Goal: Entertainment & Leisure: Consume media (video, audio)

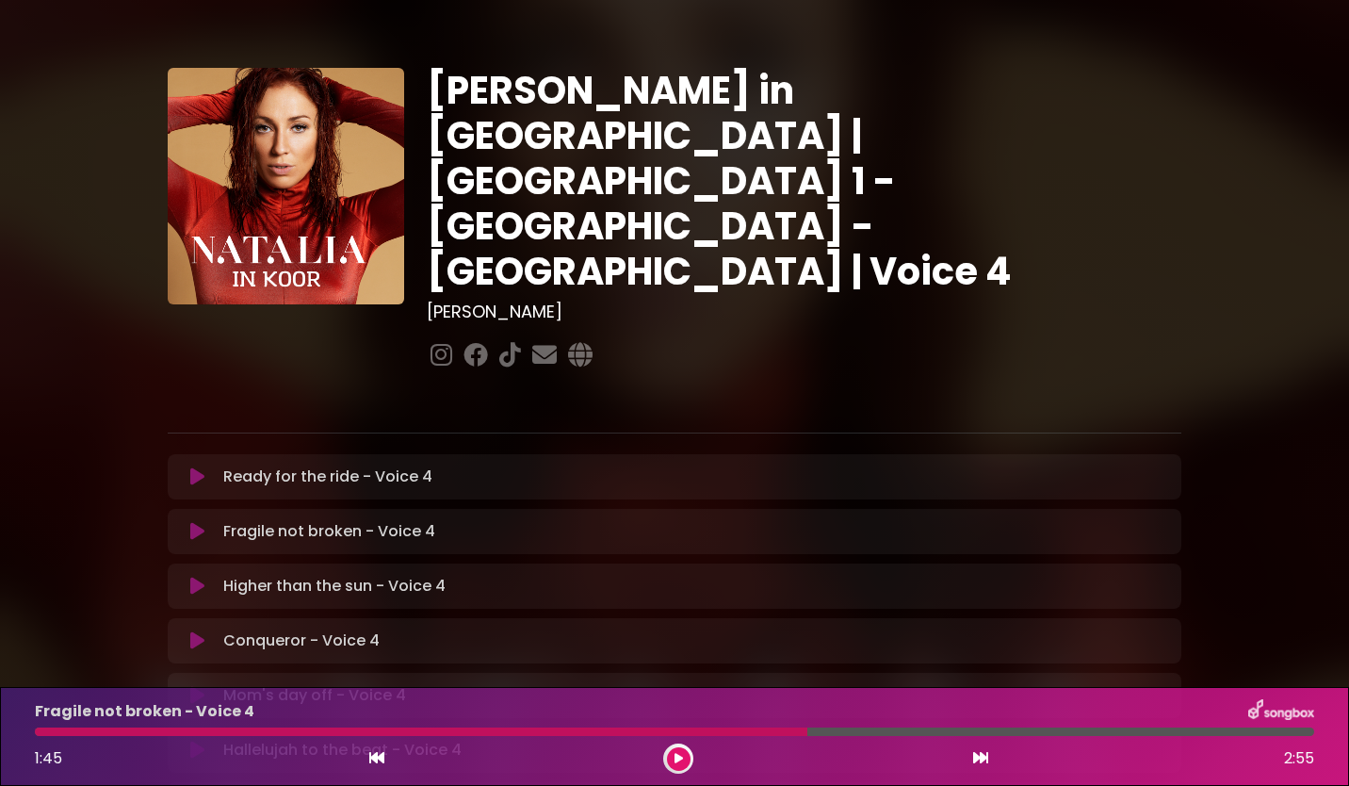
click at [199, 467] on icon at bounding box center [197, 476] width 14 height 19
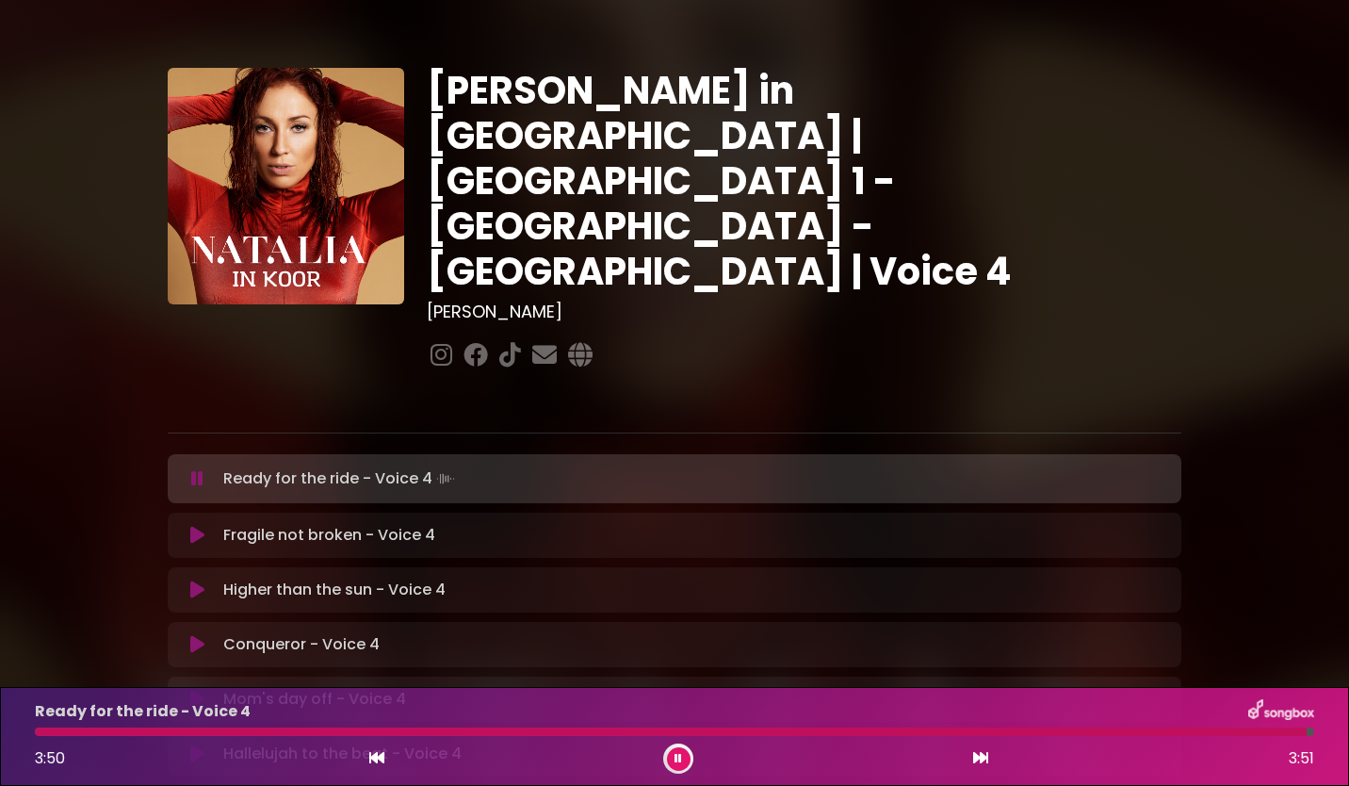
click at [676, 755] on icon at bounding box center [679, 758] width 8 height 11
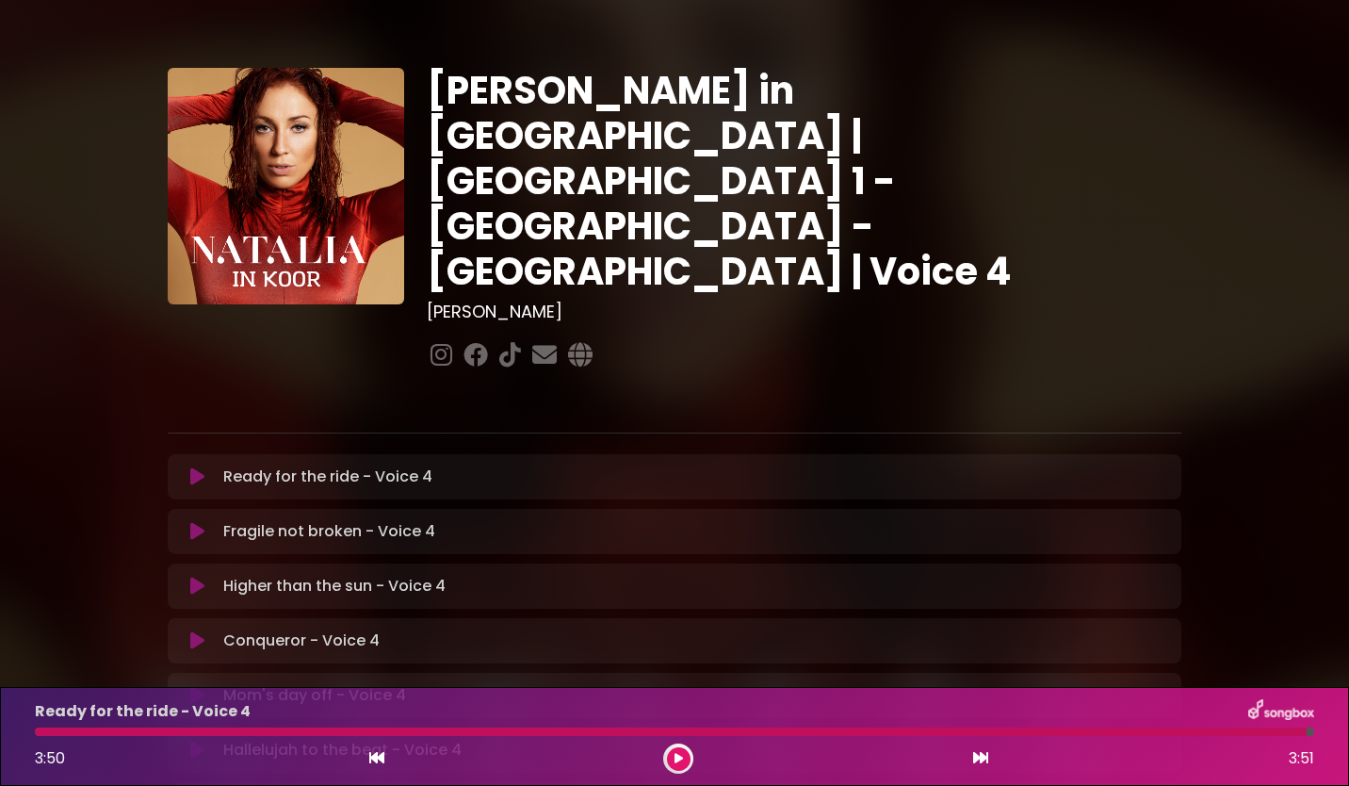
click at [199, 522] on icon at bounding box center [197, 531] width 14 height 19
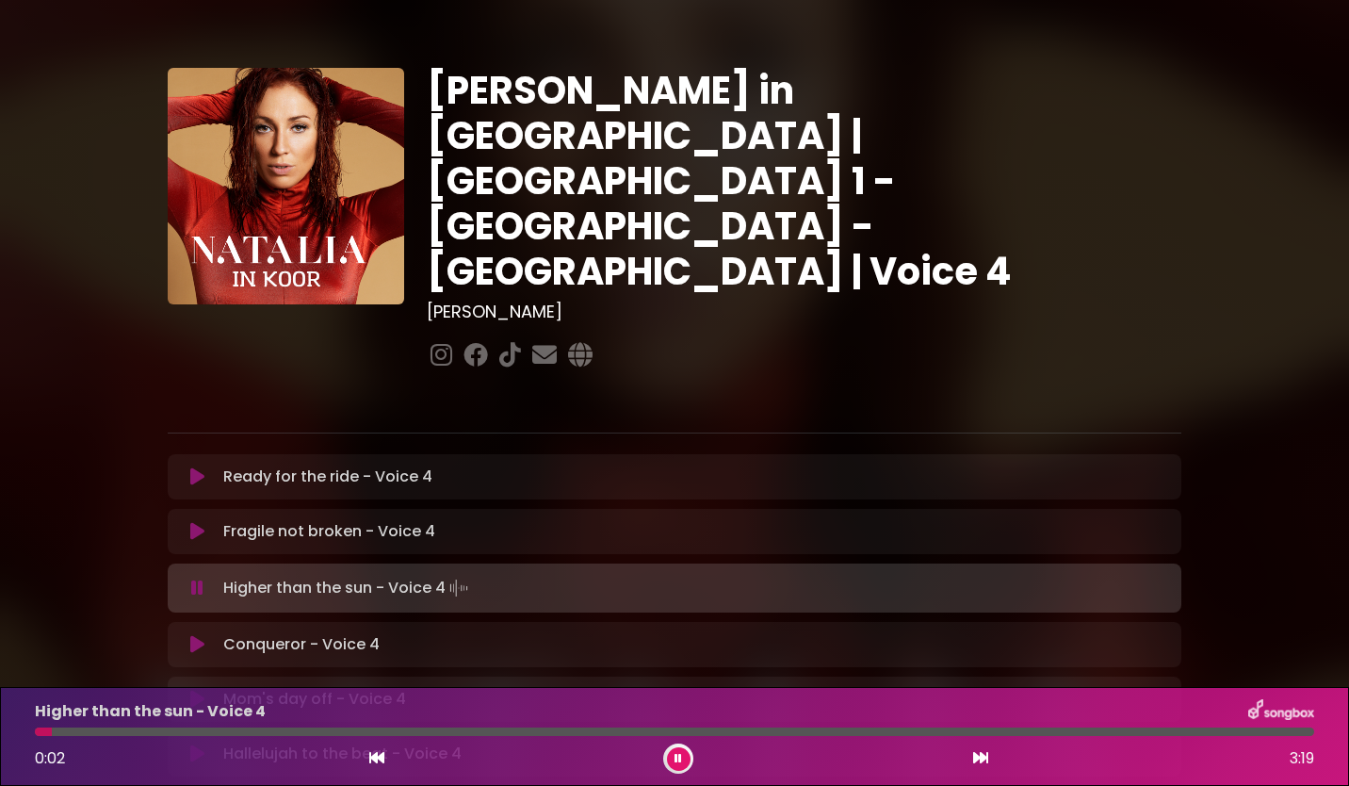
click at [194, 522] on icon at bounding box center [197, 531] width 14 height 19
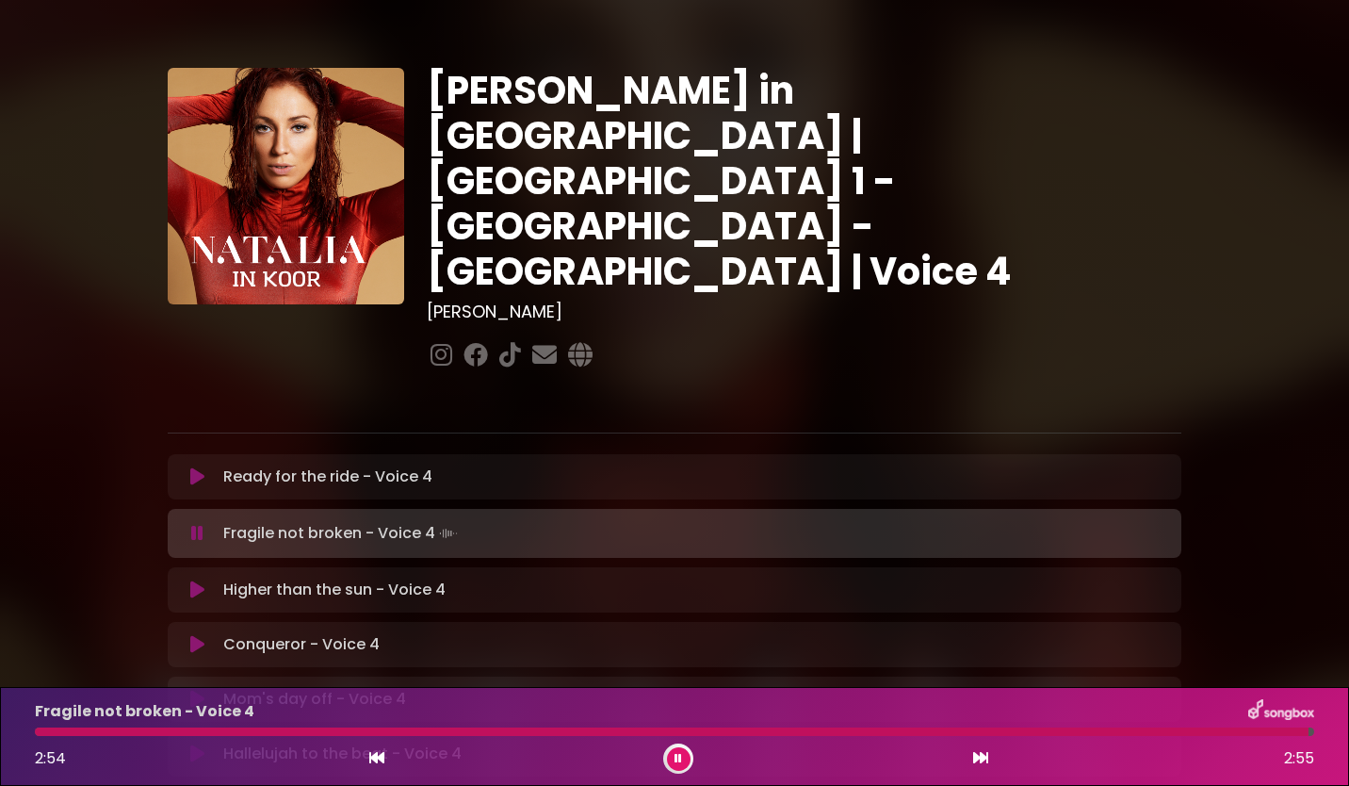
click at [684, 760] on button at bounding box center [679, 759] width 24 height 24
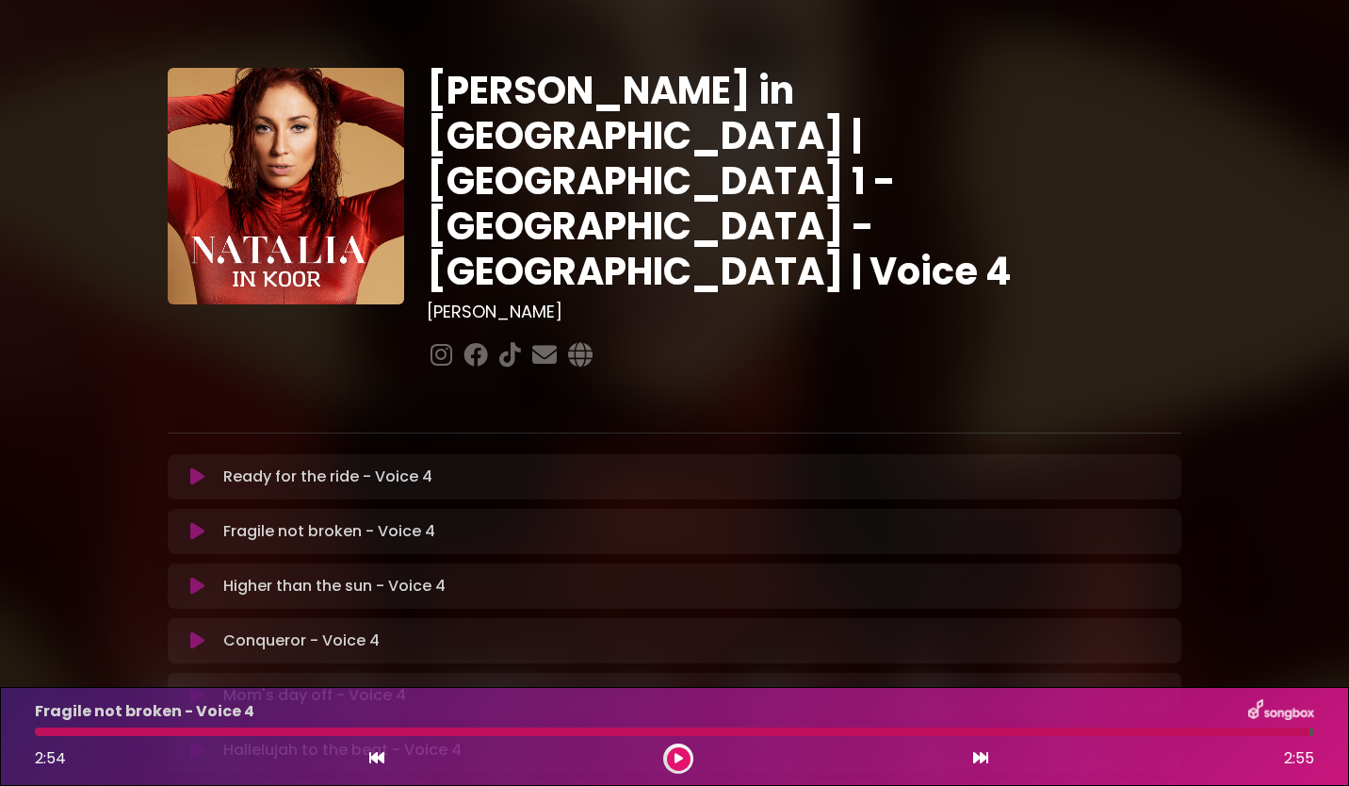
click at [681, 764] on button at bounding box center [679, 759] width 24 height 24
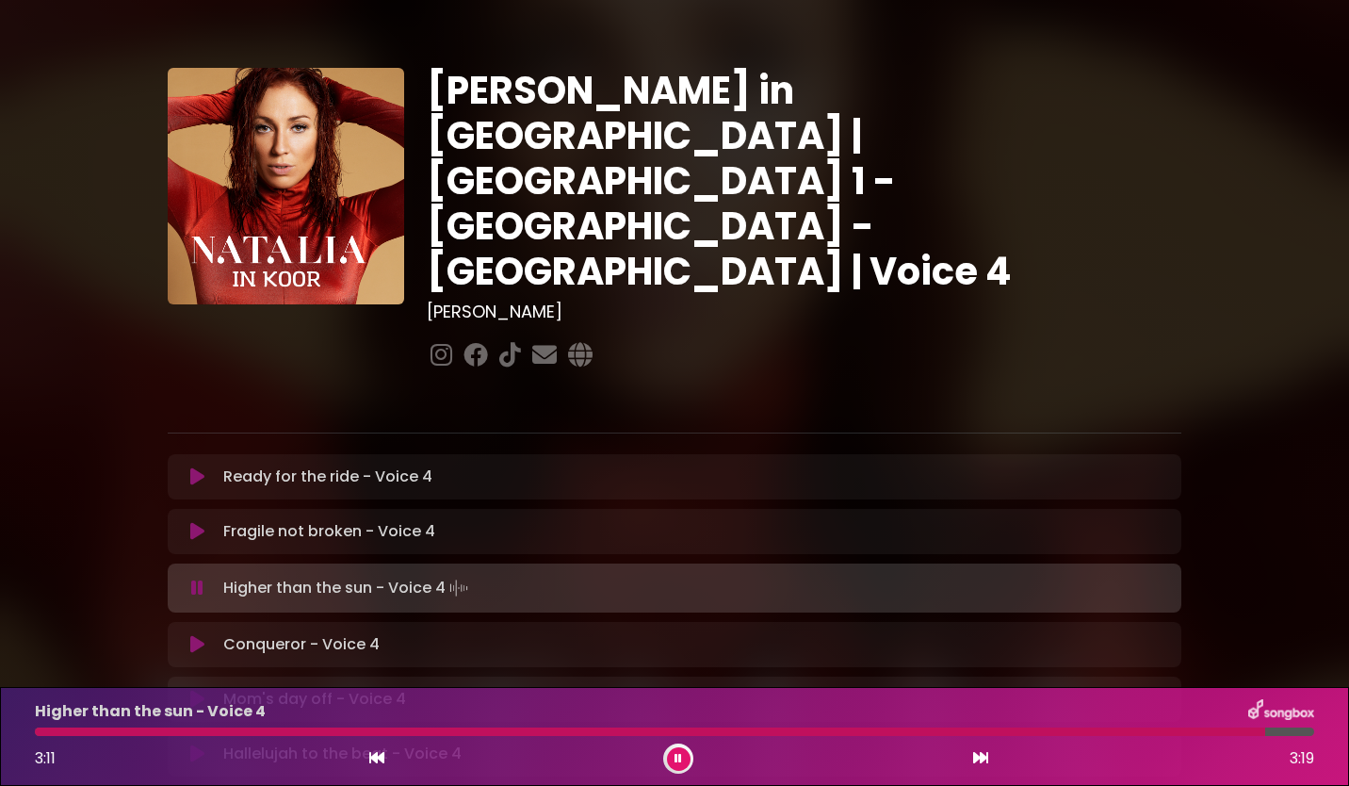
click at [684, 749] on button at bounding box center [679, 759] width 24 height 24
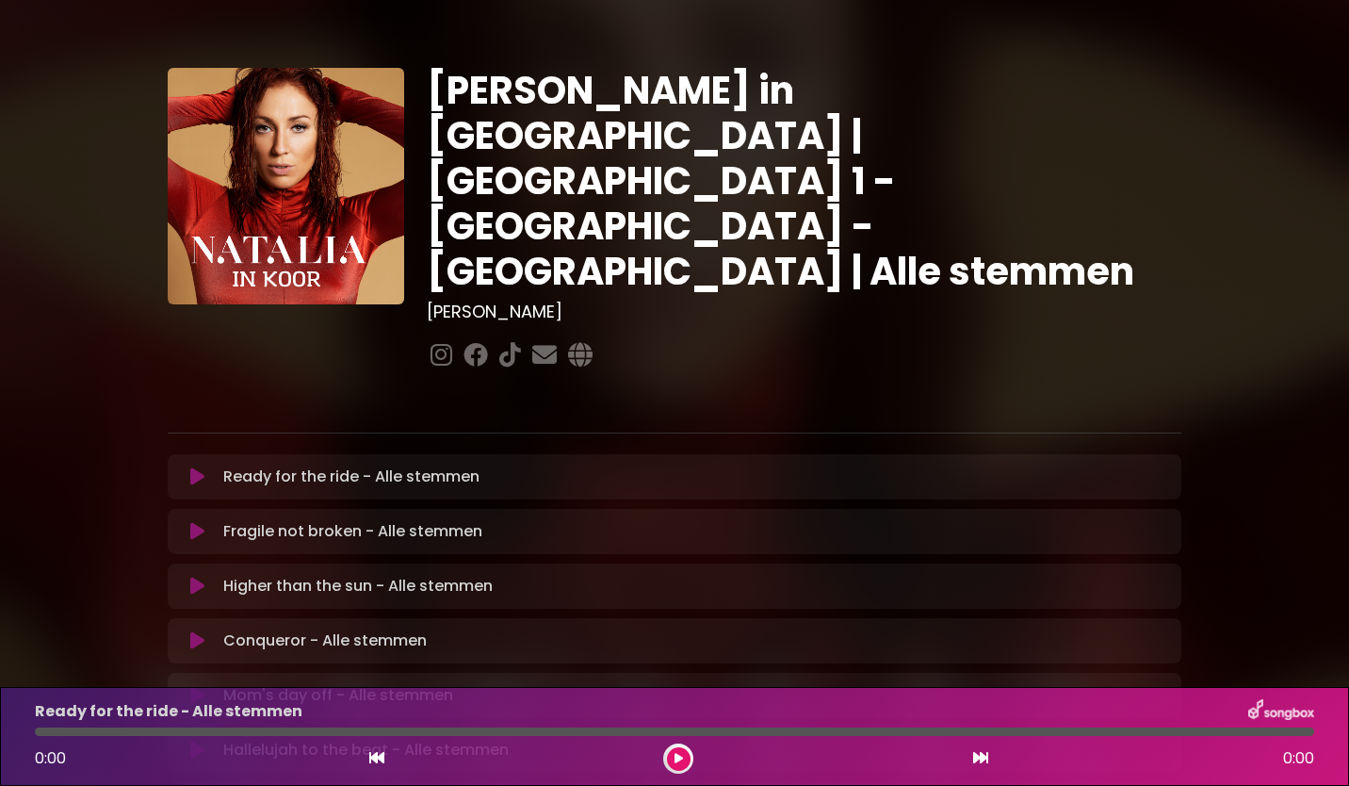
click at [198, 467] on icon at bounding box center [197, 476] width 14 height 19
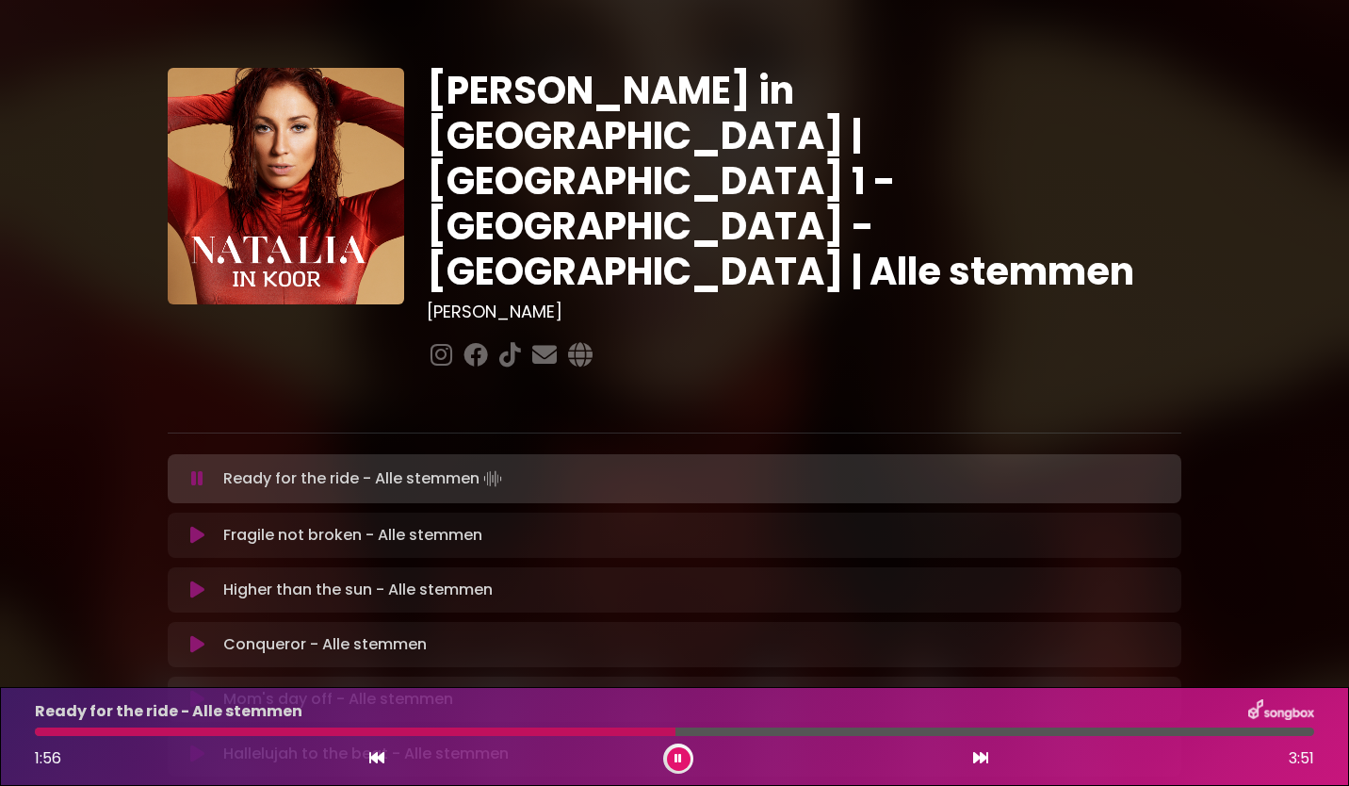
click at [674, 759] on button at bounding box center [679, 759] width 24 height 24
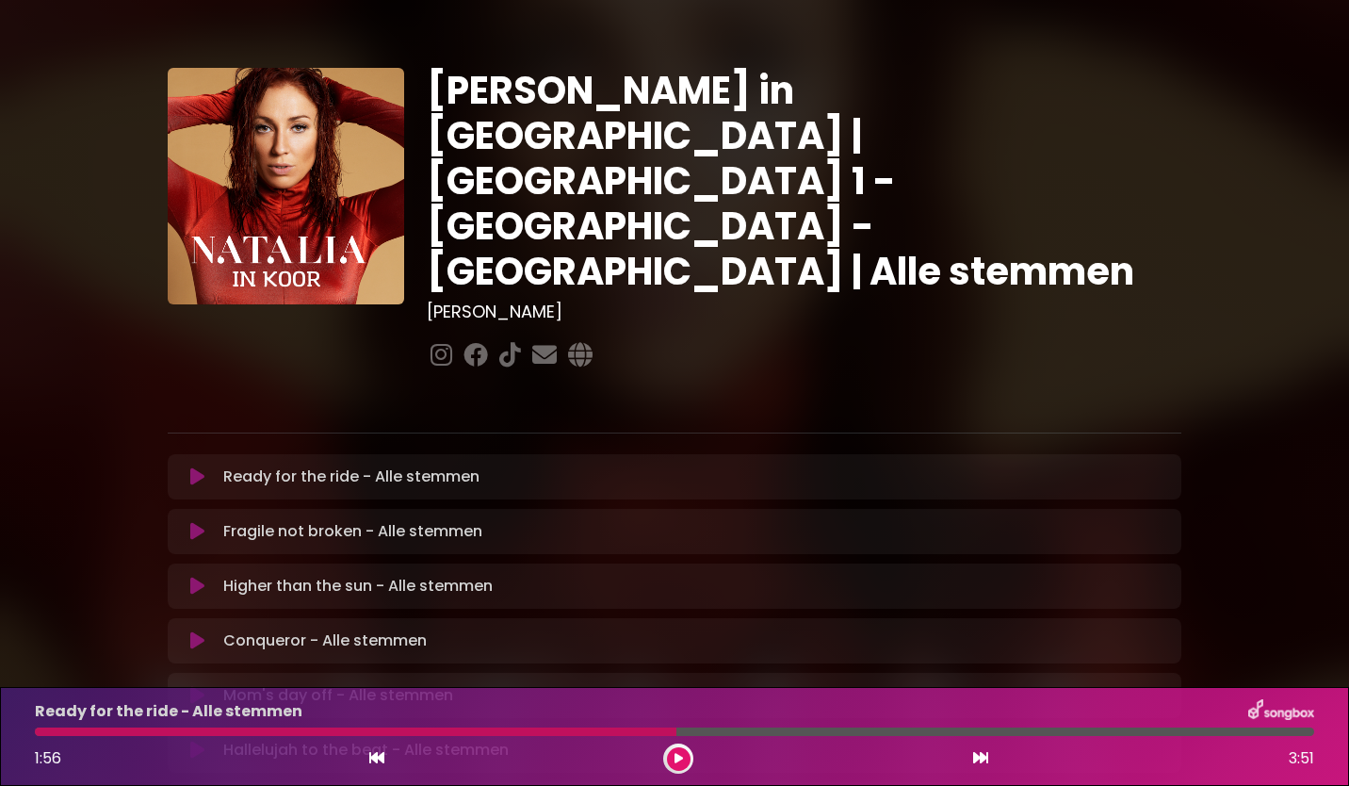
click at [197, 467] on icon at bounding box center [197, 476] width 14 height 19
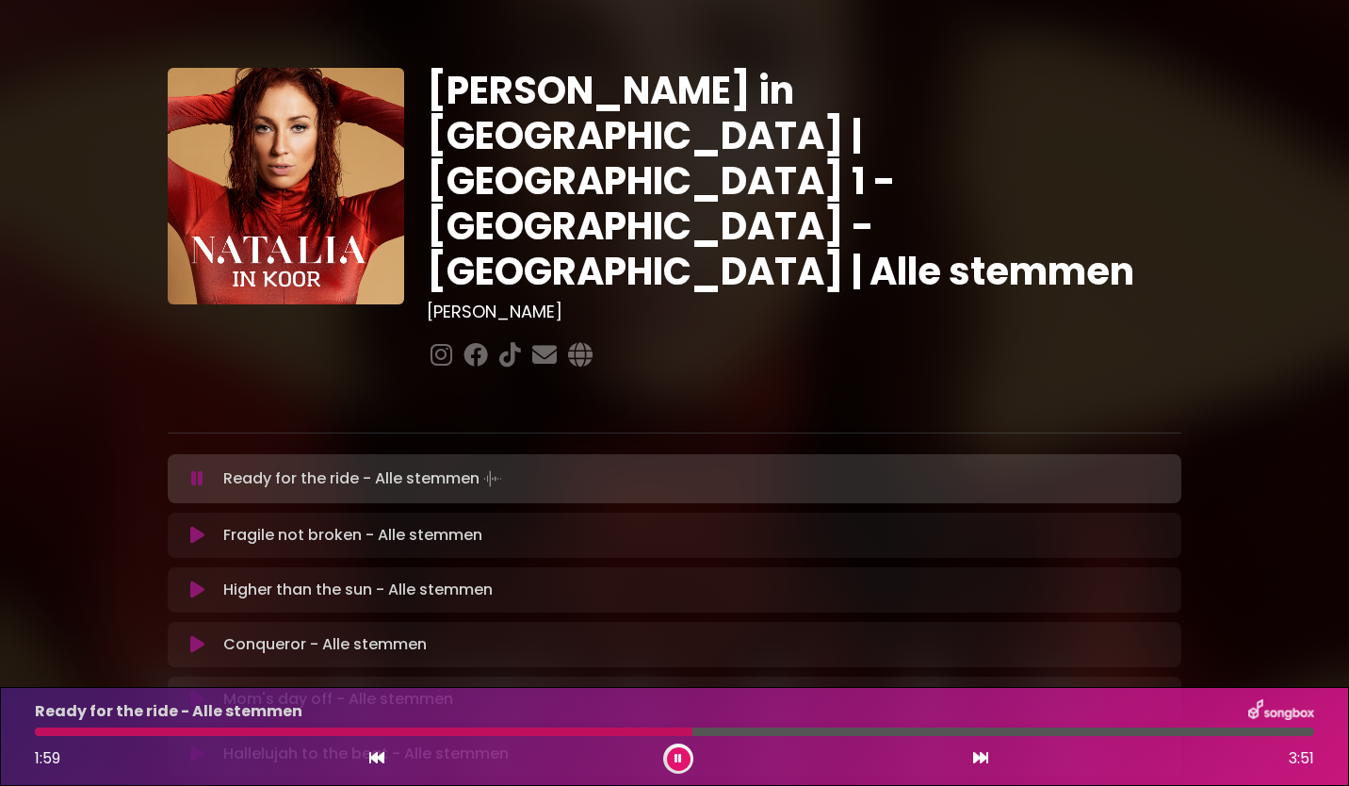
click at [201, 524] on div "Fragile not broken - Alle stemmen Loading Track..." at bounding box center [674, 535] width 991 height 23
click at [204, 526] on button at bounding box center [197, 535] width 37 height 19
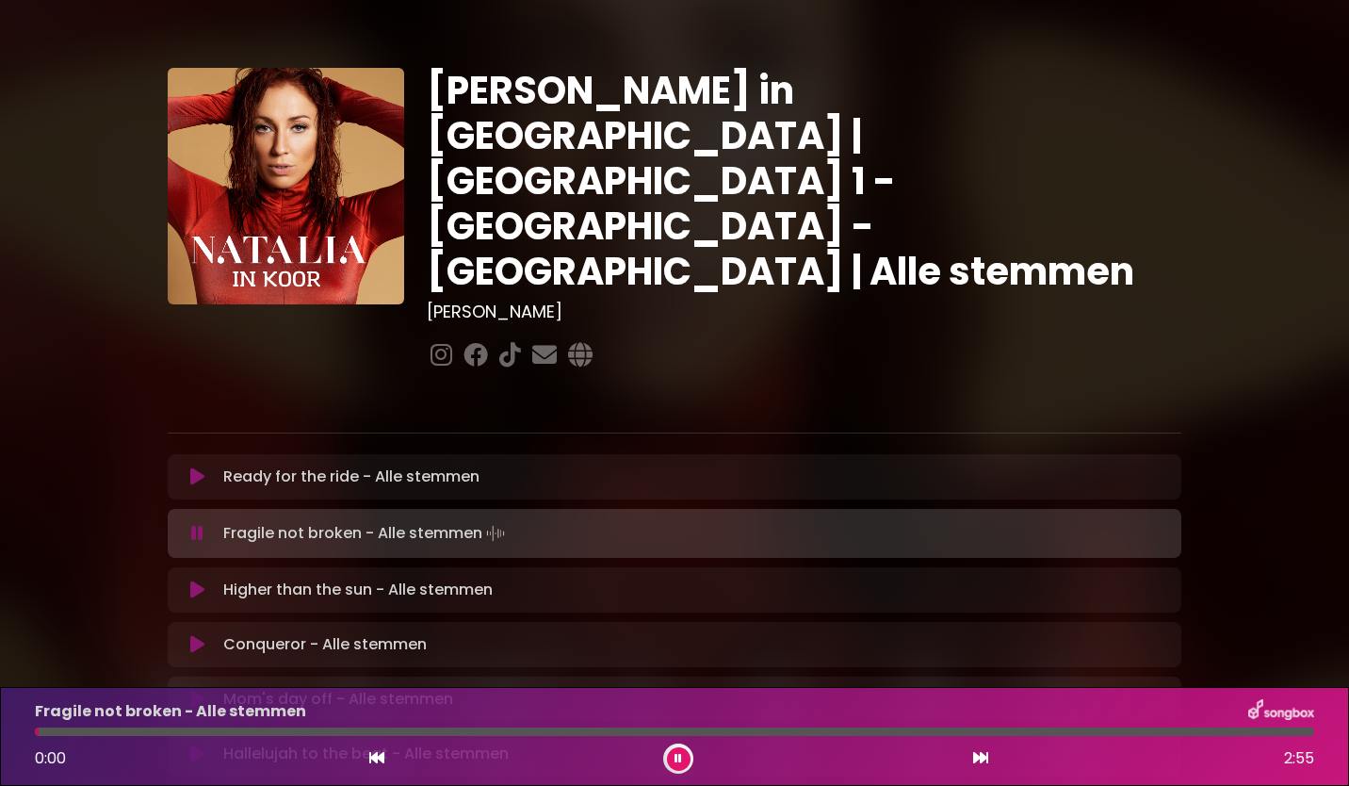
click at [199, 467] on icon at bounding box center [197, 476] width 14 height 19
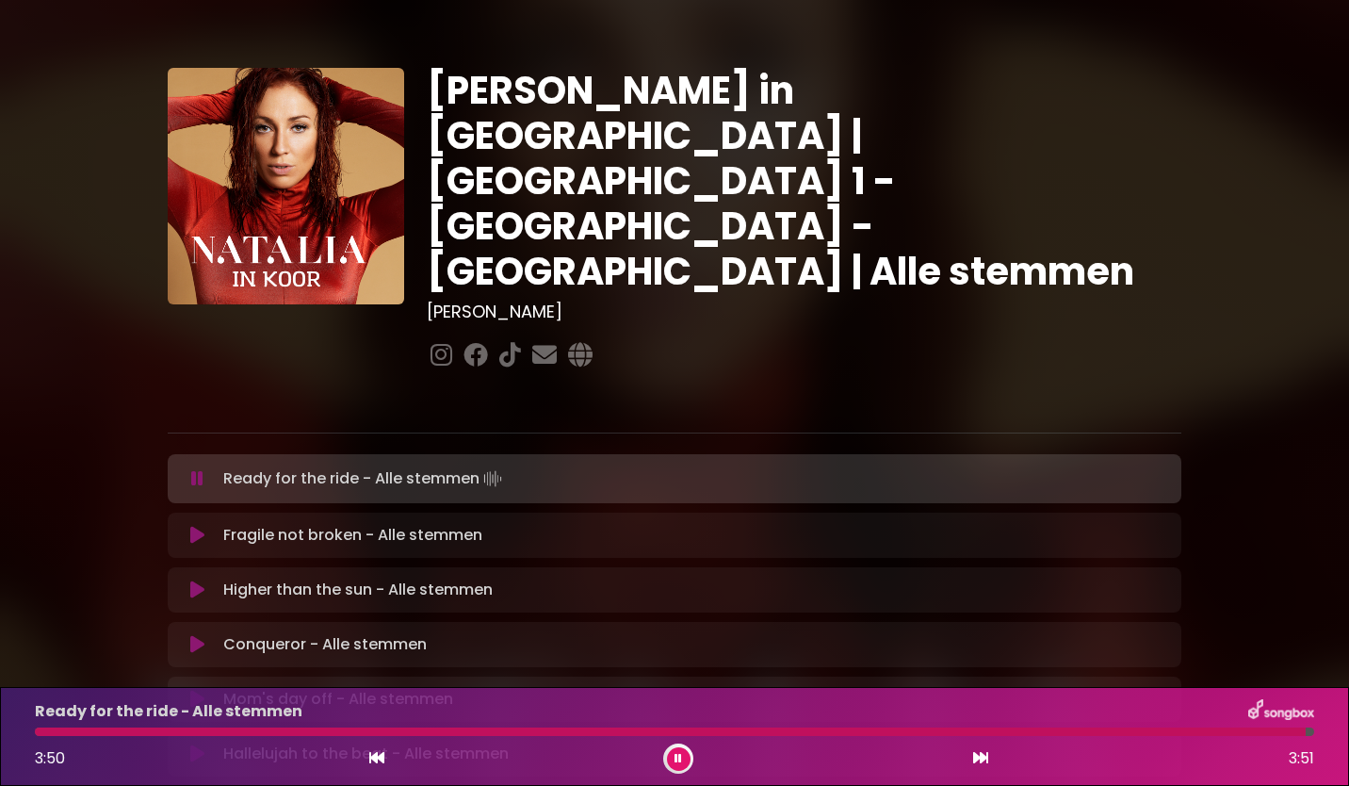
click at [685, 757] on button at bounding box center [679, 759] width 24 height 24
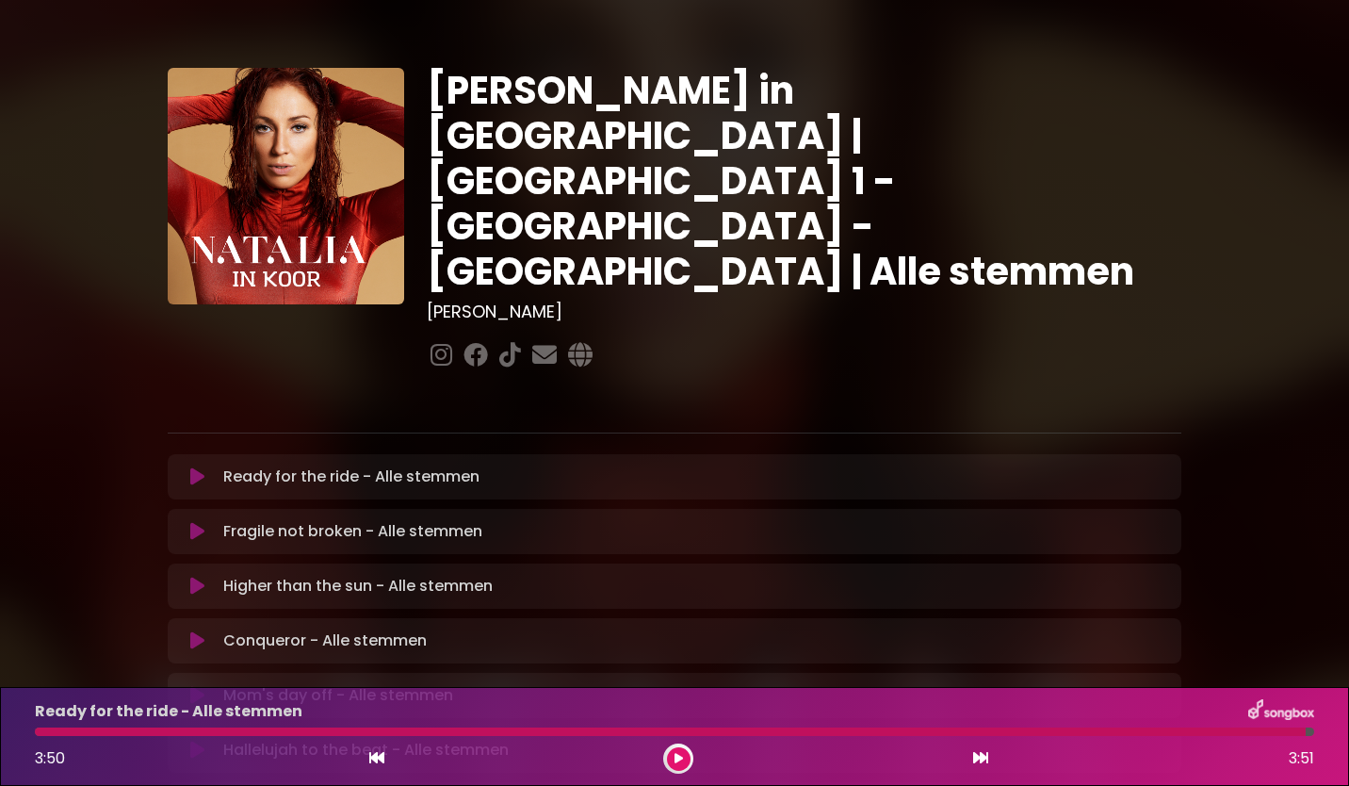
click at [200, 522] on icon at bounding box center [197, 531] width 14 height 19
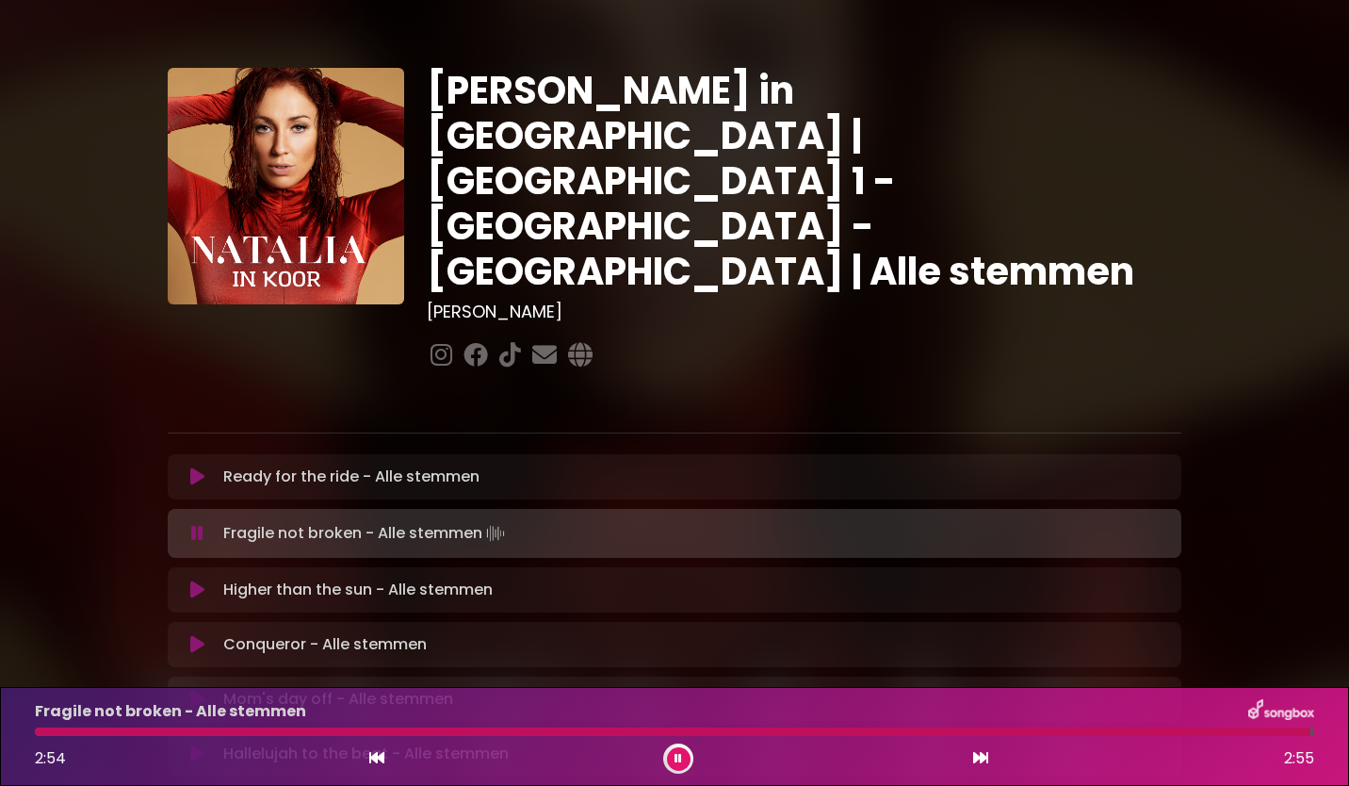
click at [686, 757] on button at bounding box center [679, 759] width 24 height 24
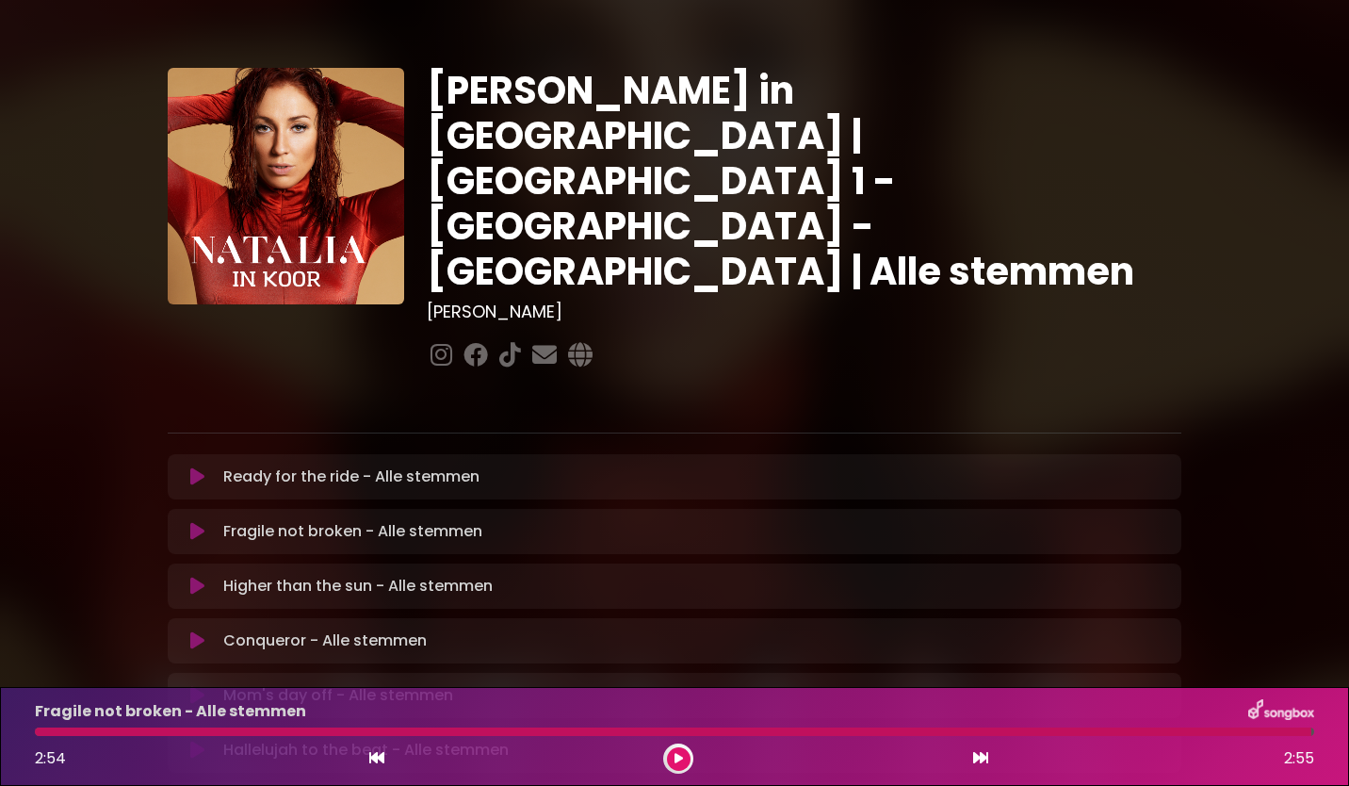
click at [196, 577] on icon at bounding box center [197, 586] width 14 height 19
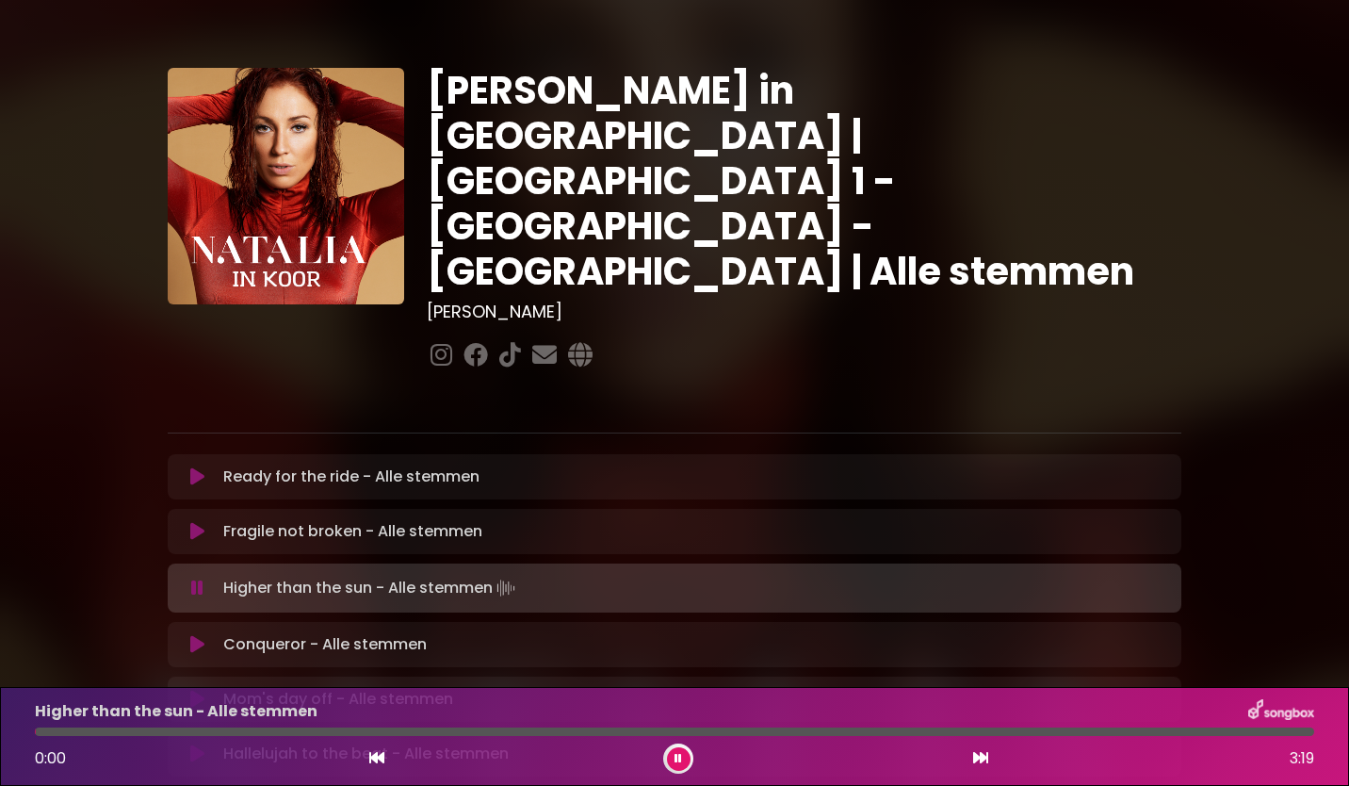
click at [199, 522] on icon at bounding box center [197, 531] width 14 height 19
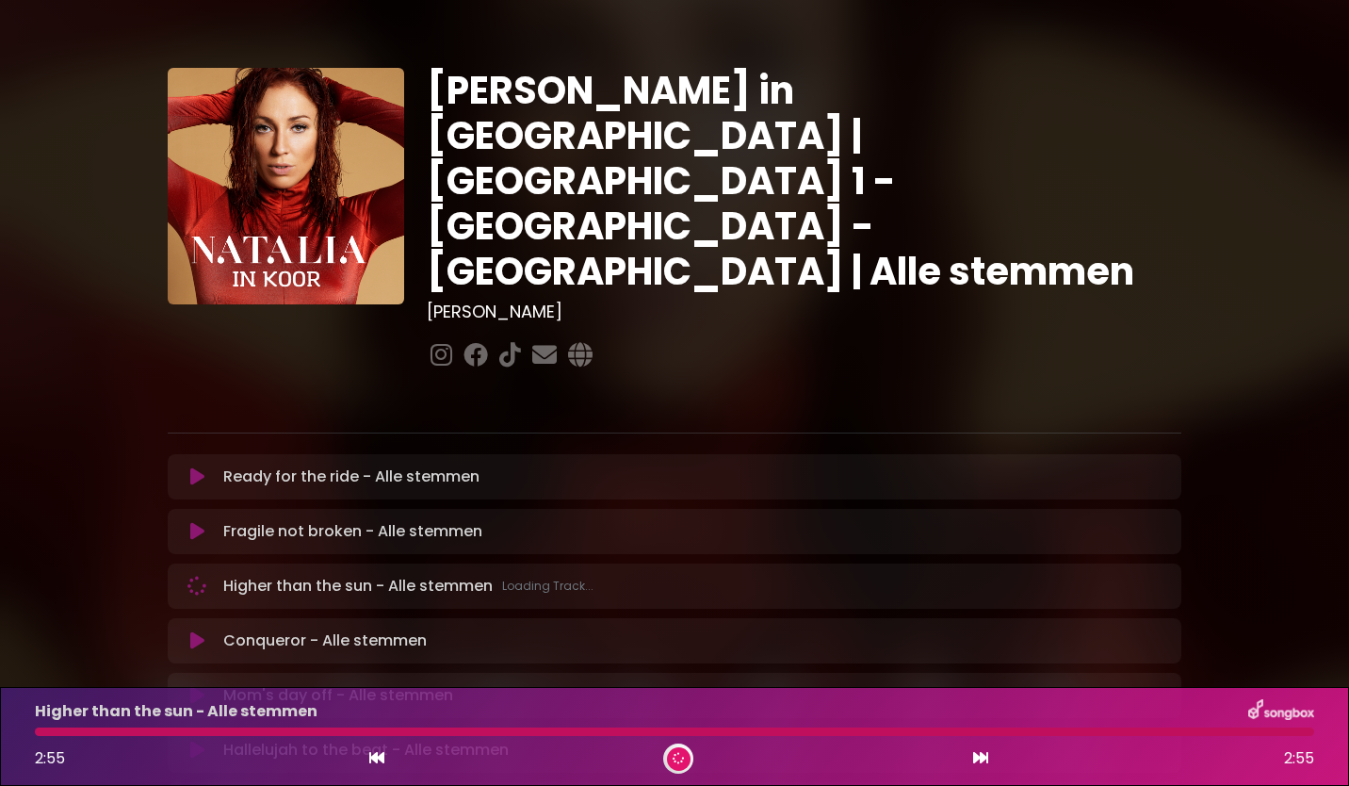
click at [693, 753] on div "2:55 2:55" at bounding box center [675, 758] width 1302 height 30
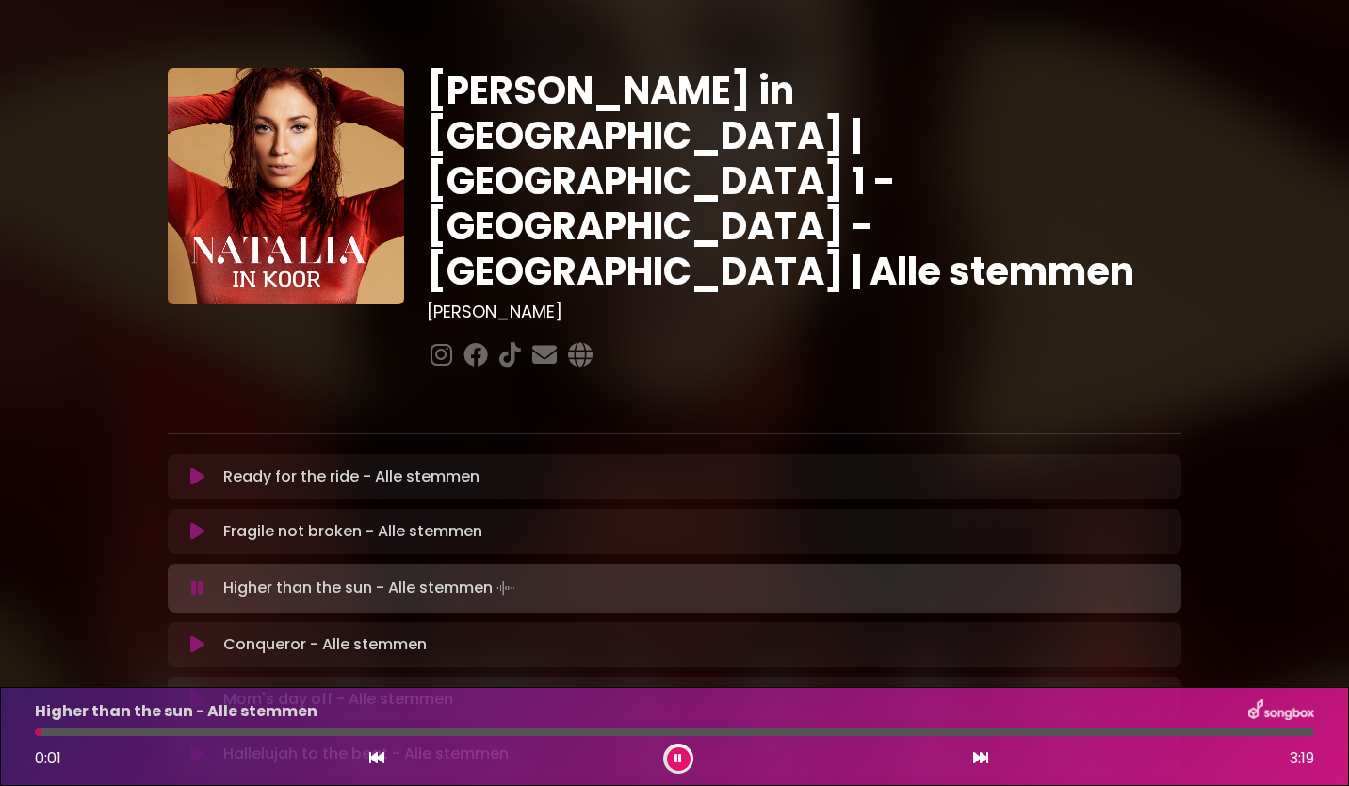
click at [678, 755] on icon at bounding box center [679, 758] width 8 height 11
